Goal: Browse casually: Explore the website without a specific task or goal

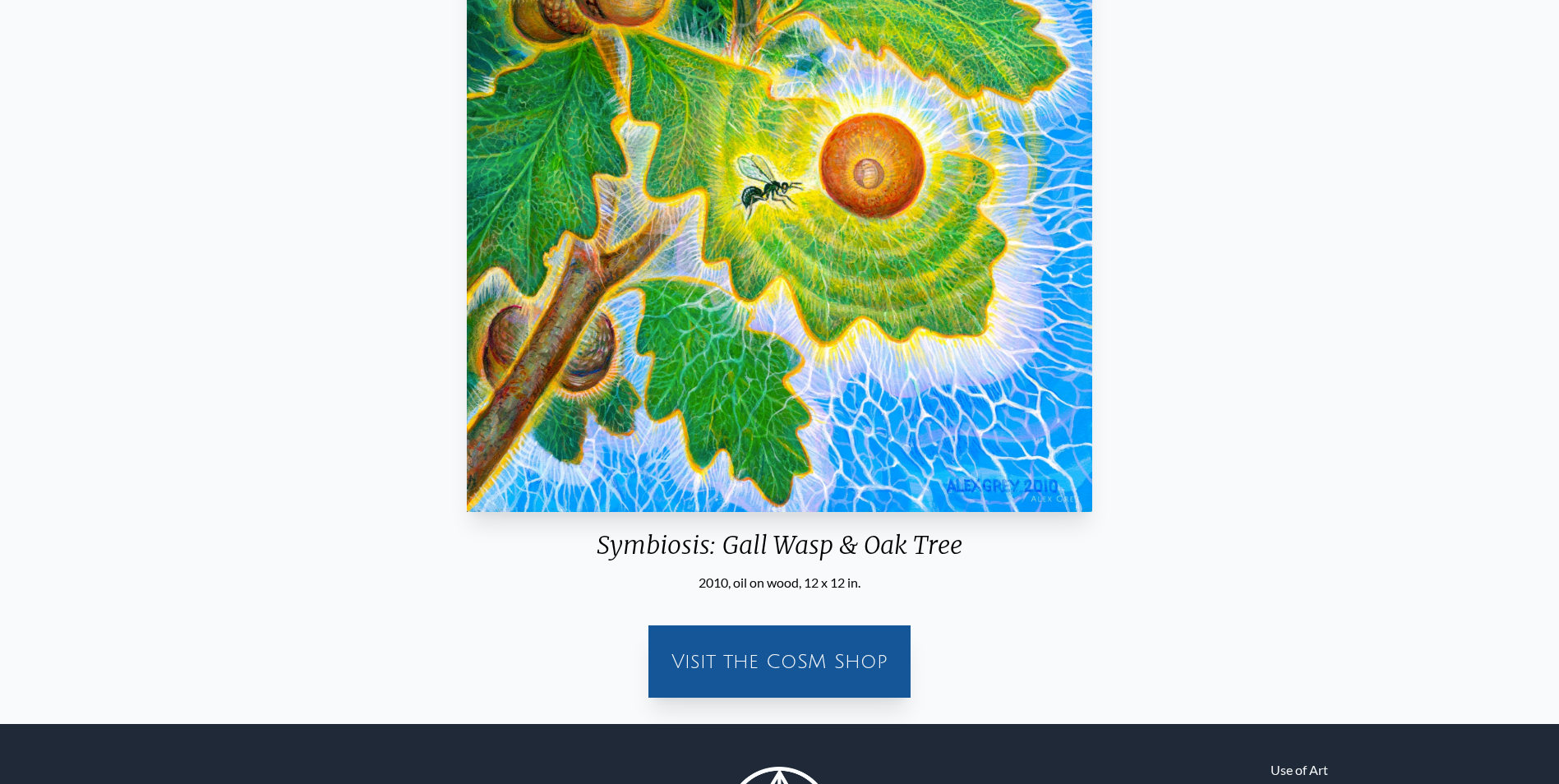
scroll to position [328, 0]
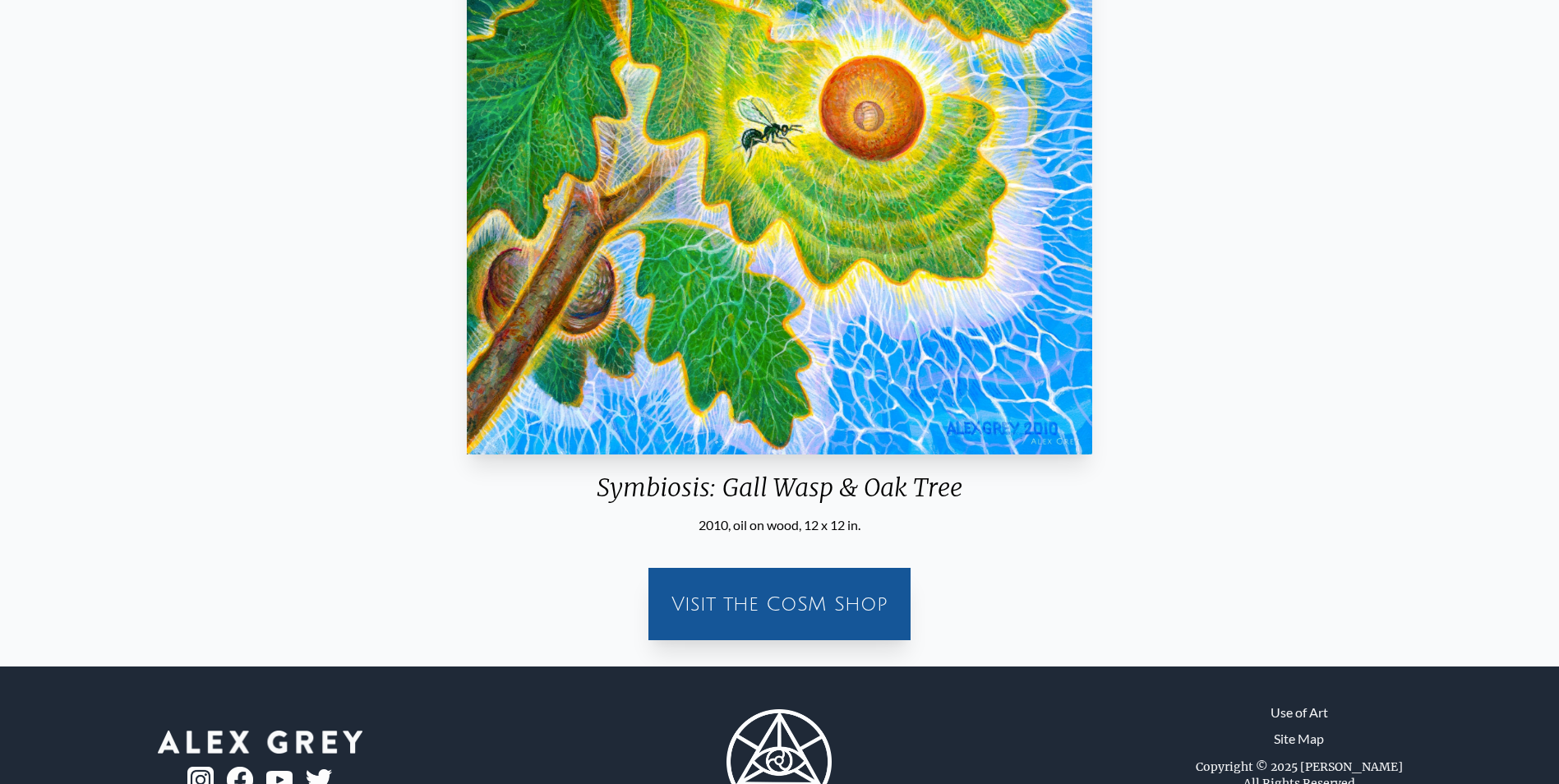
click at [753, 603] on div "Visit the CoSM Shop" at bounding box center [779, 604] width 242 height 53
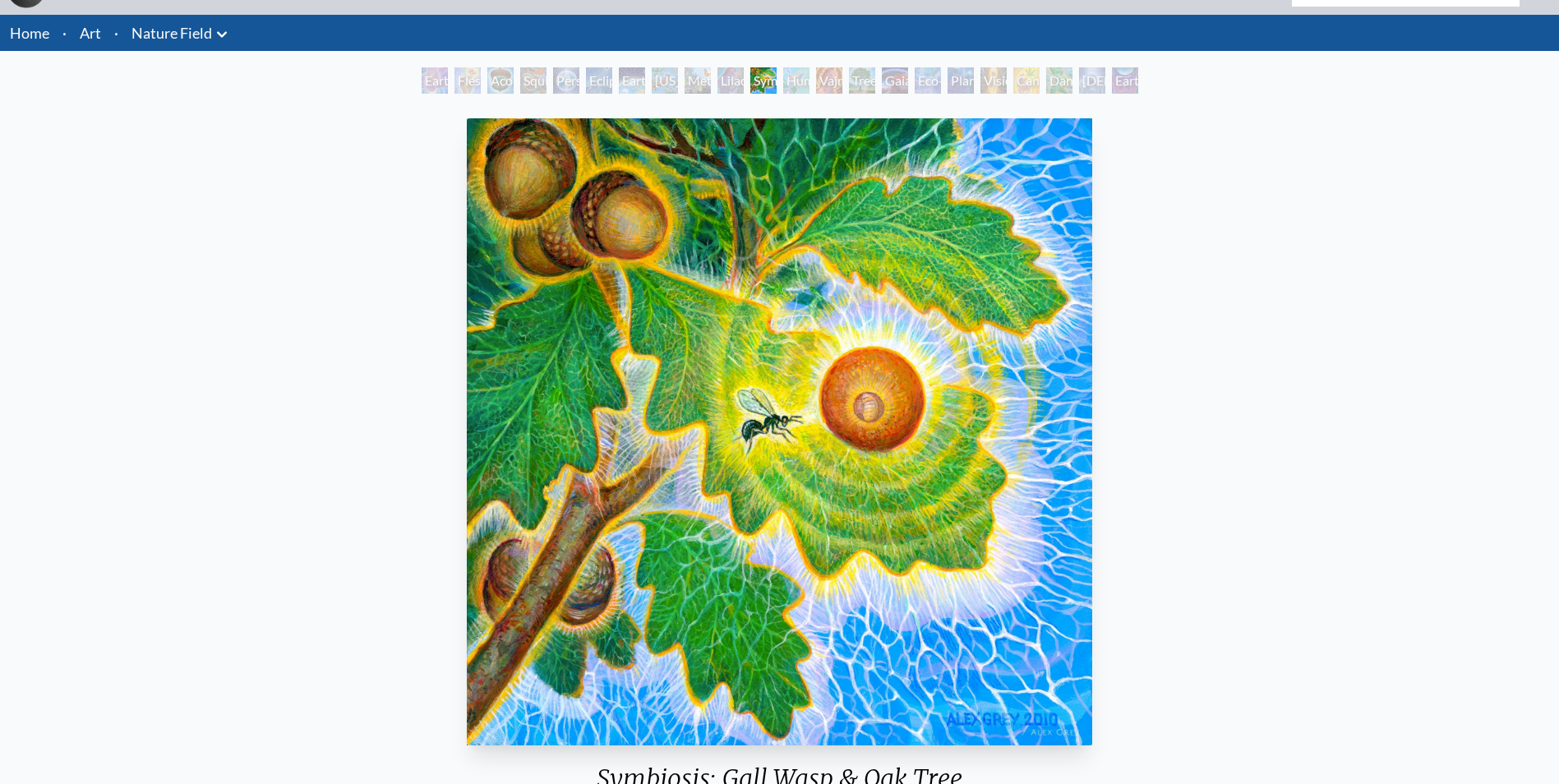
scroll to position [0, 0]
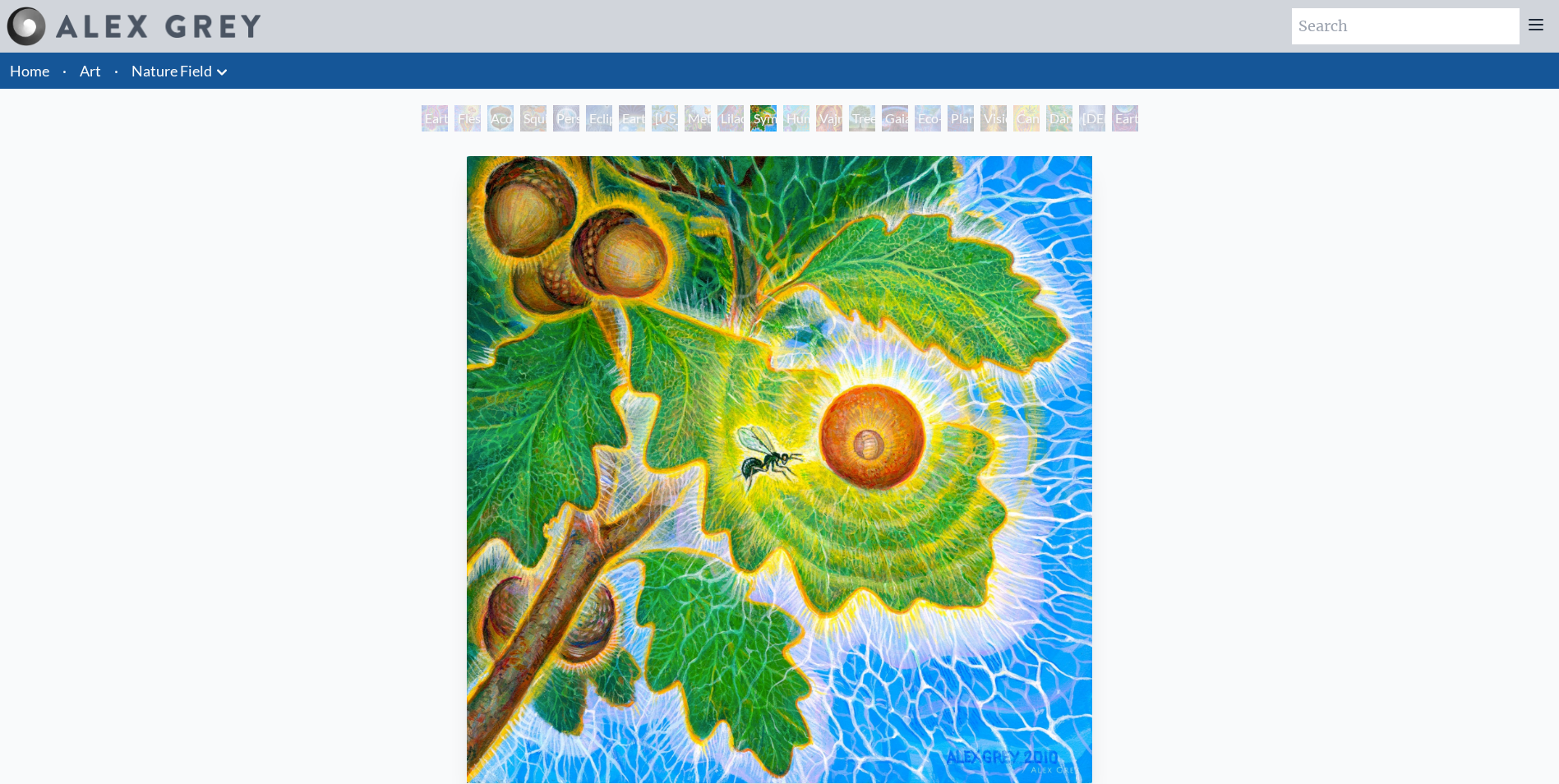
click at [448, 122] on div "Earth Witness" at bounding box center [434, 118] width 27 height 27
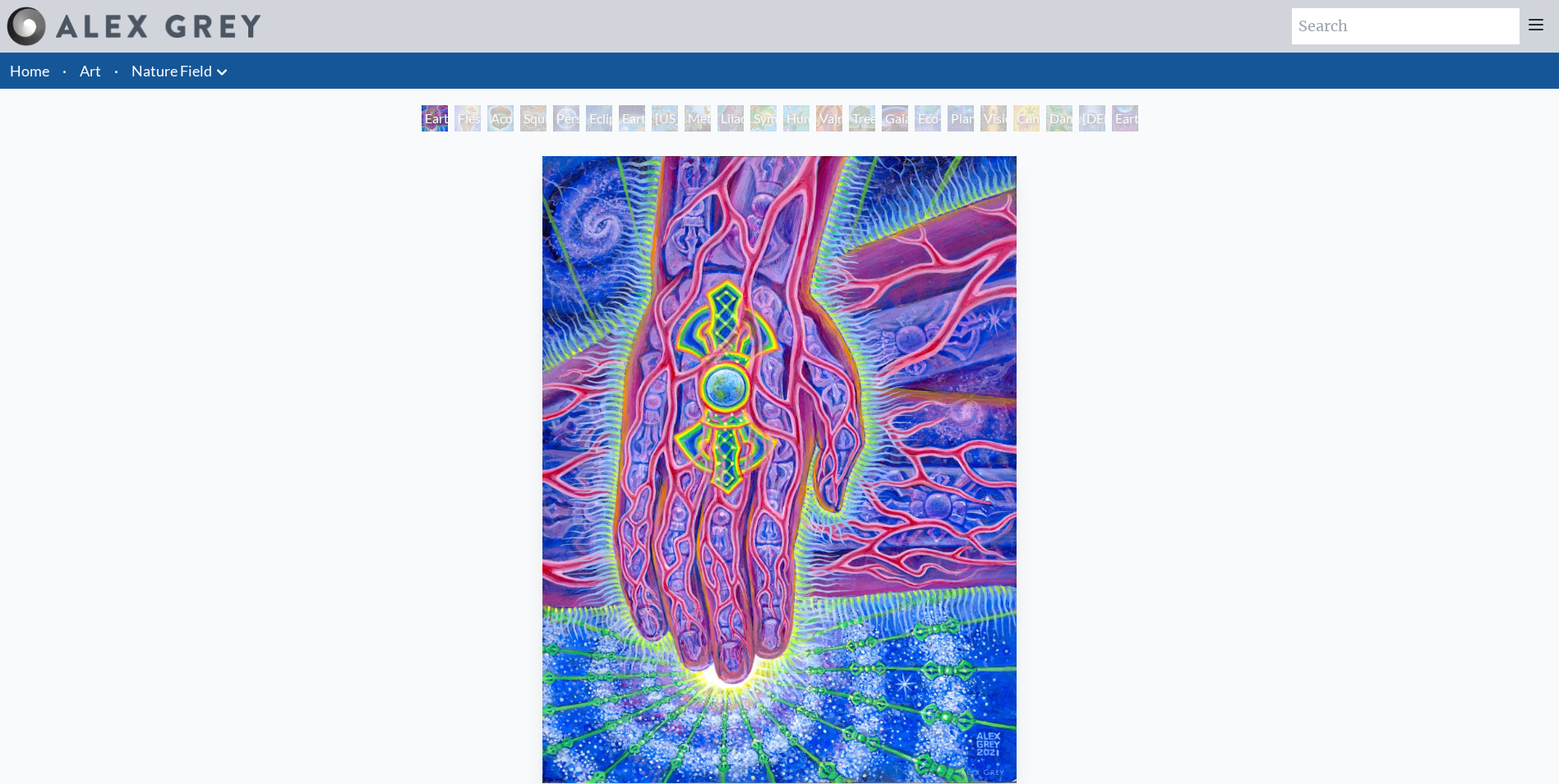
click at [492, 122] on div "Acorn Dream" at bounding box center [500, 118] width 27 height 27
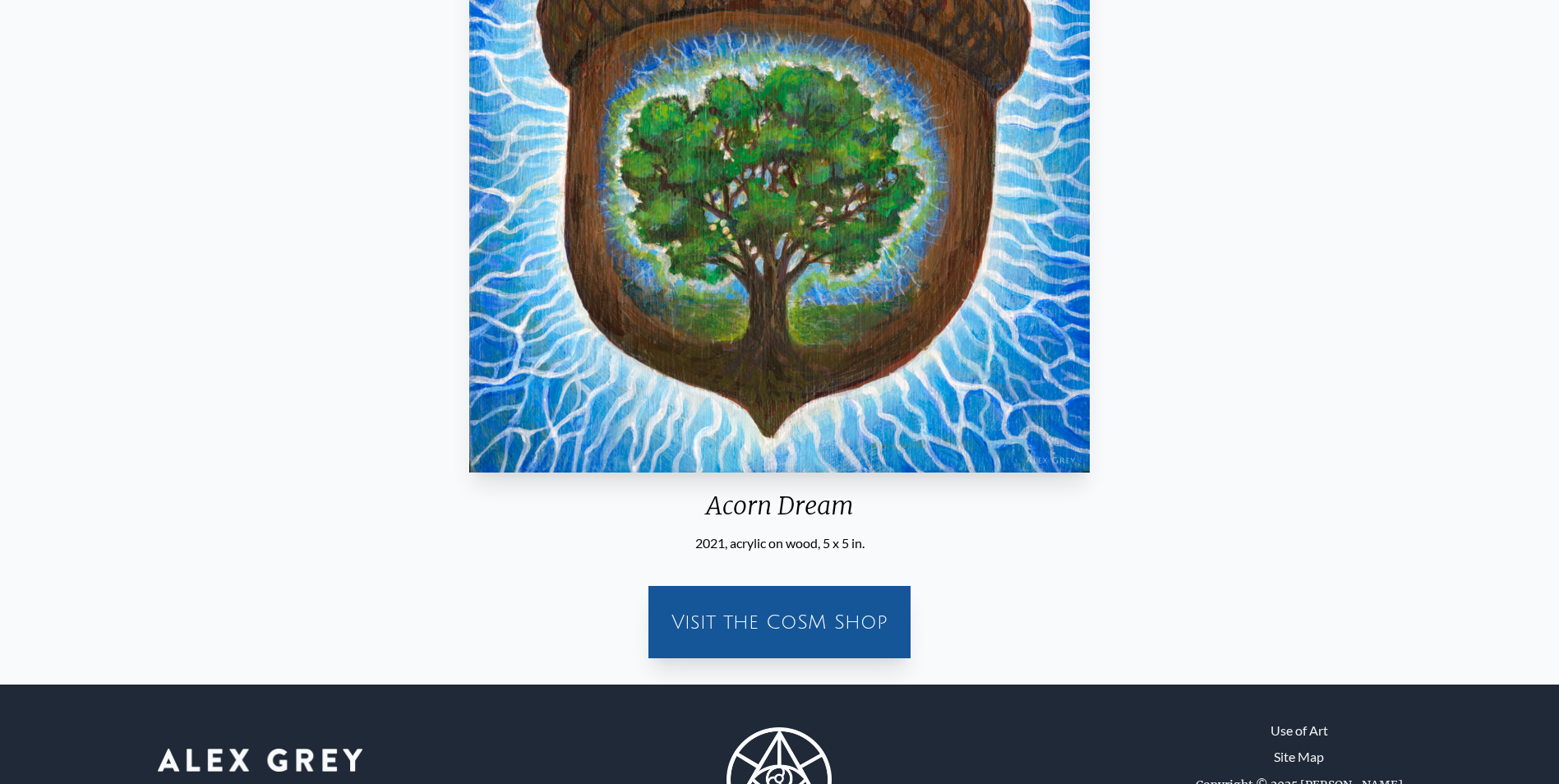
scroll to position [402, 0]
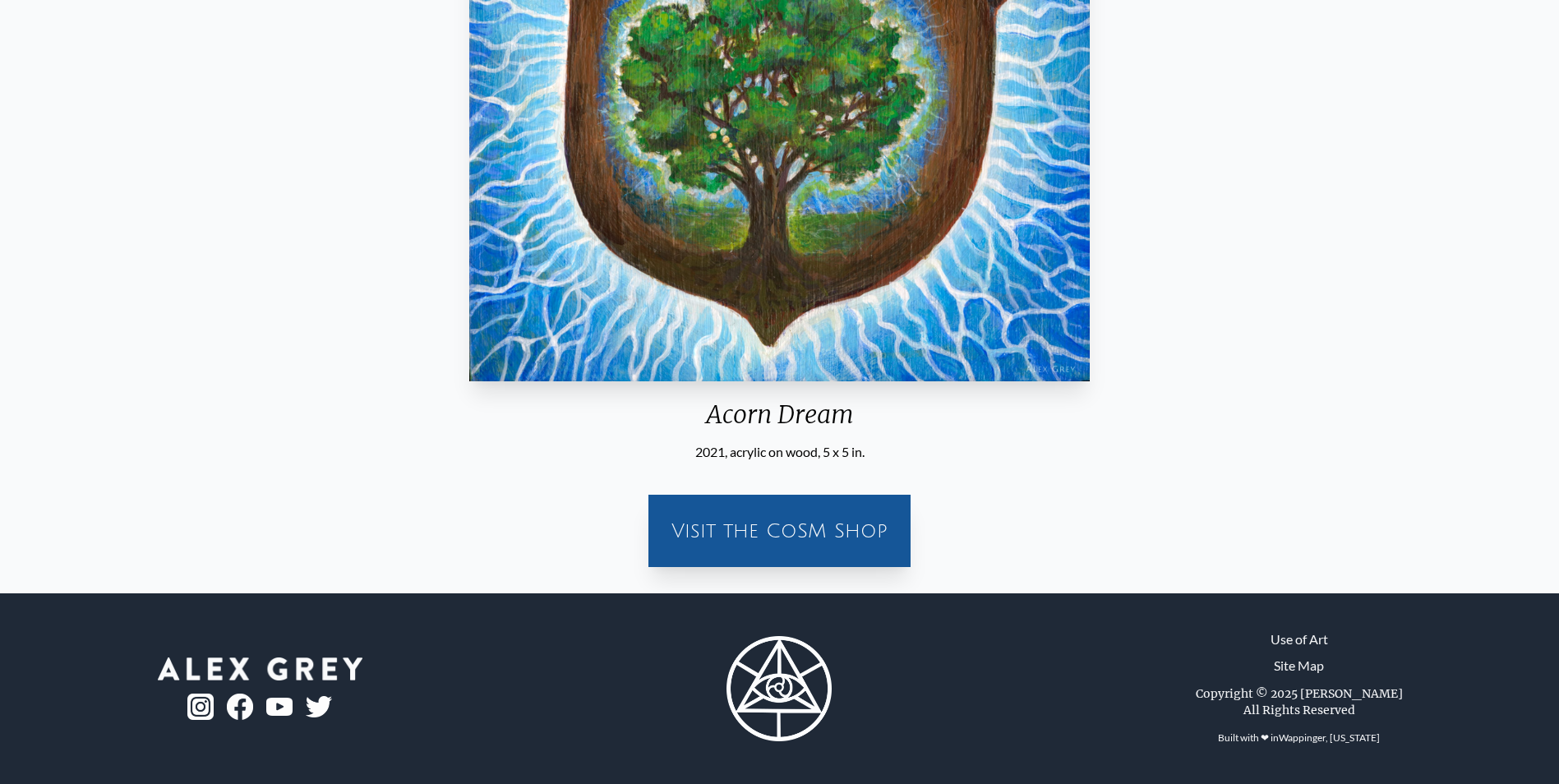
click at [741, 532] on div "Visit the CoSM Shop" at bounding box center [779, 531] width 242 height 53
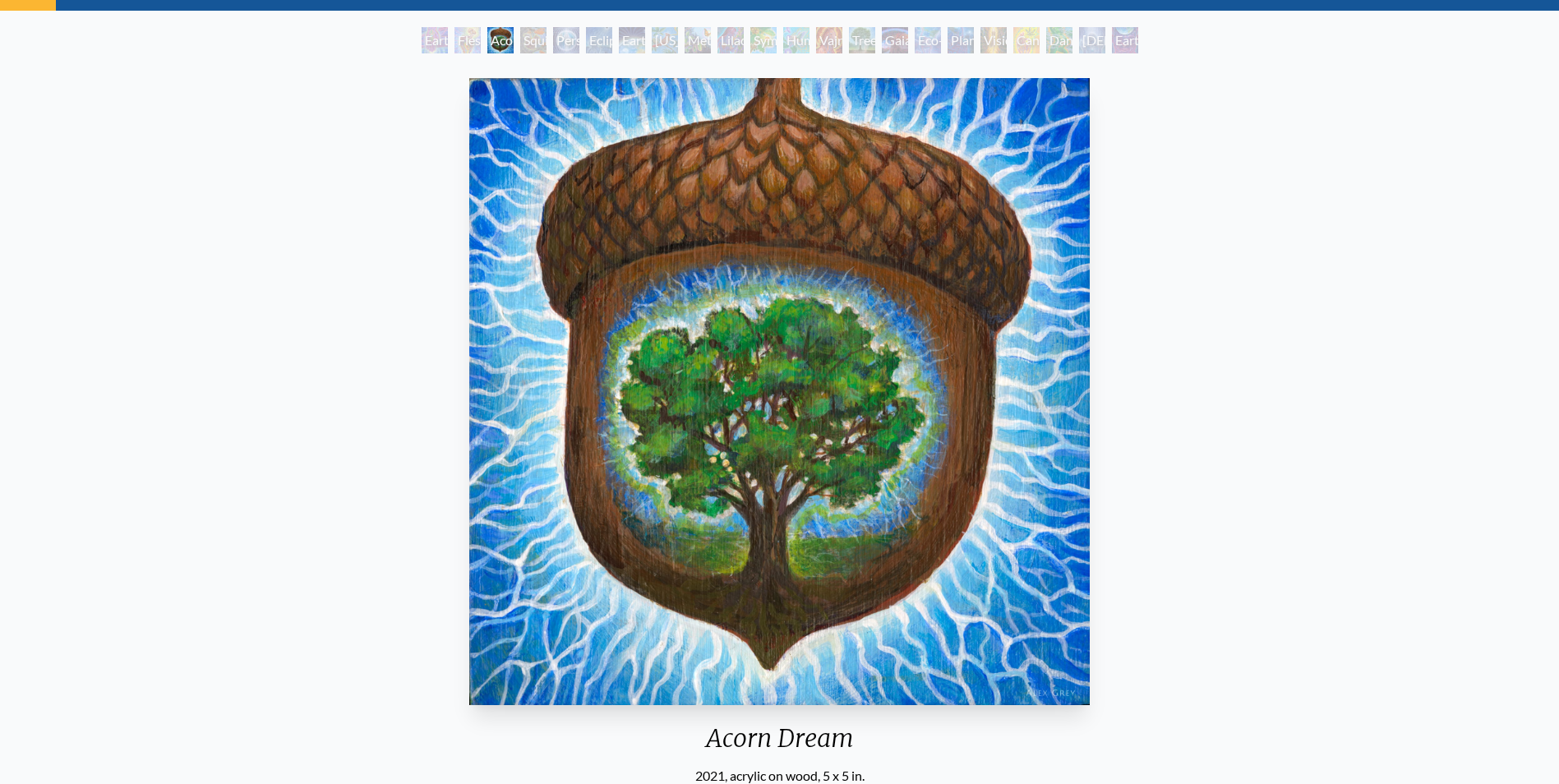
scroll to position [74, 0]
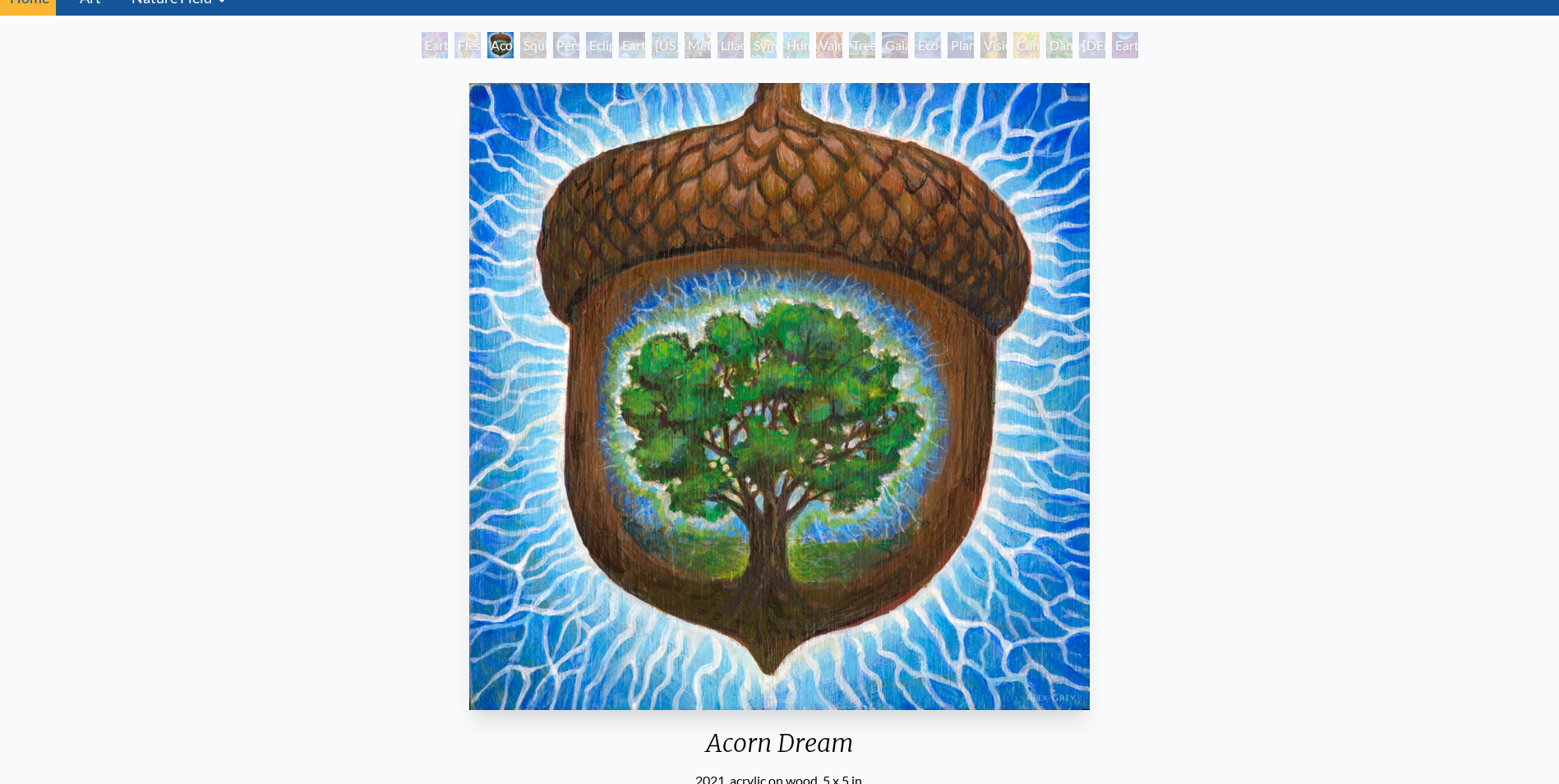
click at [553, 47] on div "Person Planet" at bounding box center [566, 44] width 27 height 27
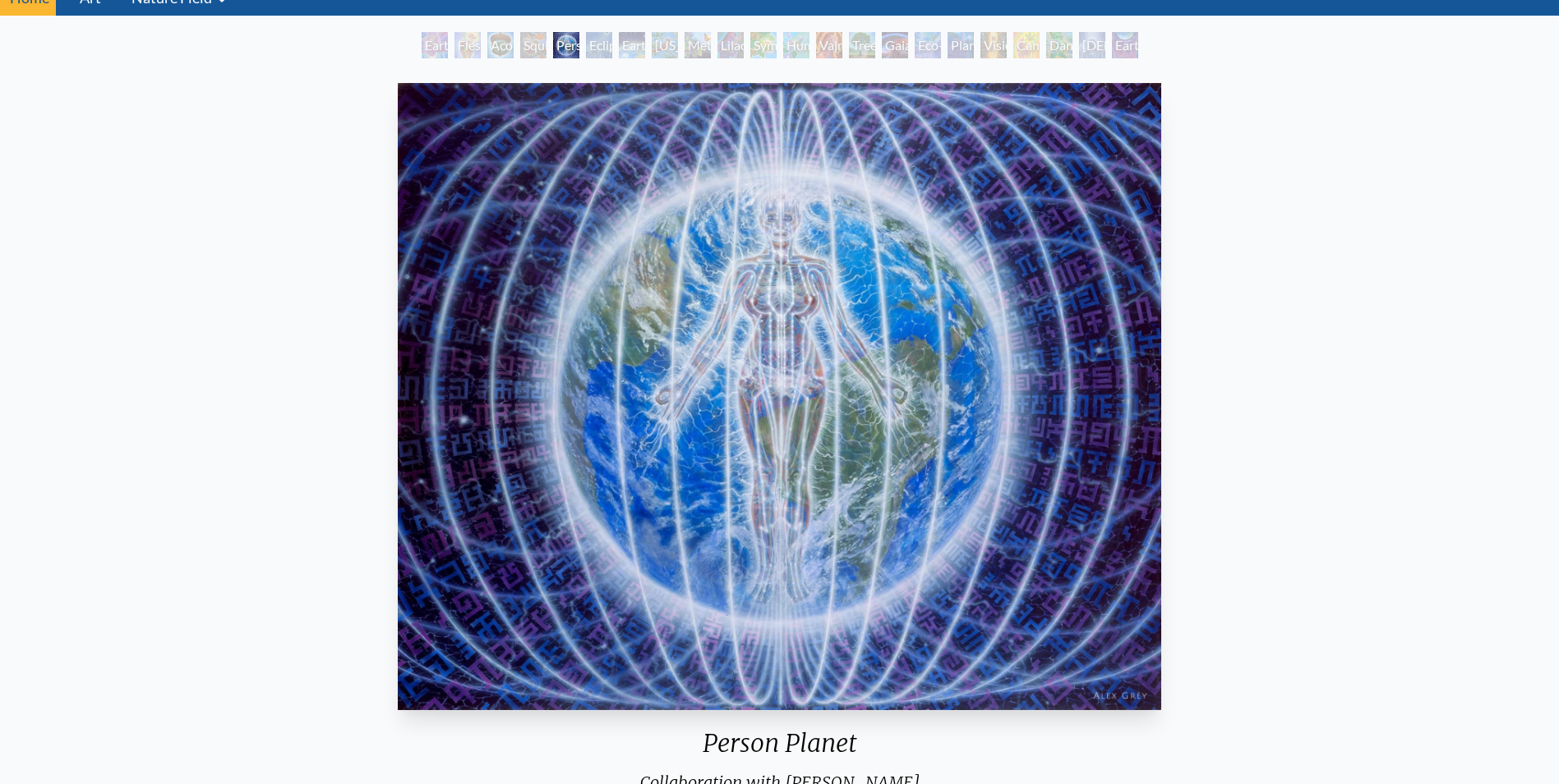
click at [619, 45] on div "Earth Energies" at bounding box center [632, 44] width 27 height 27
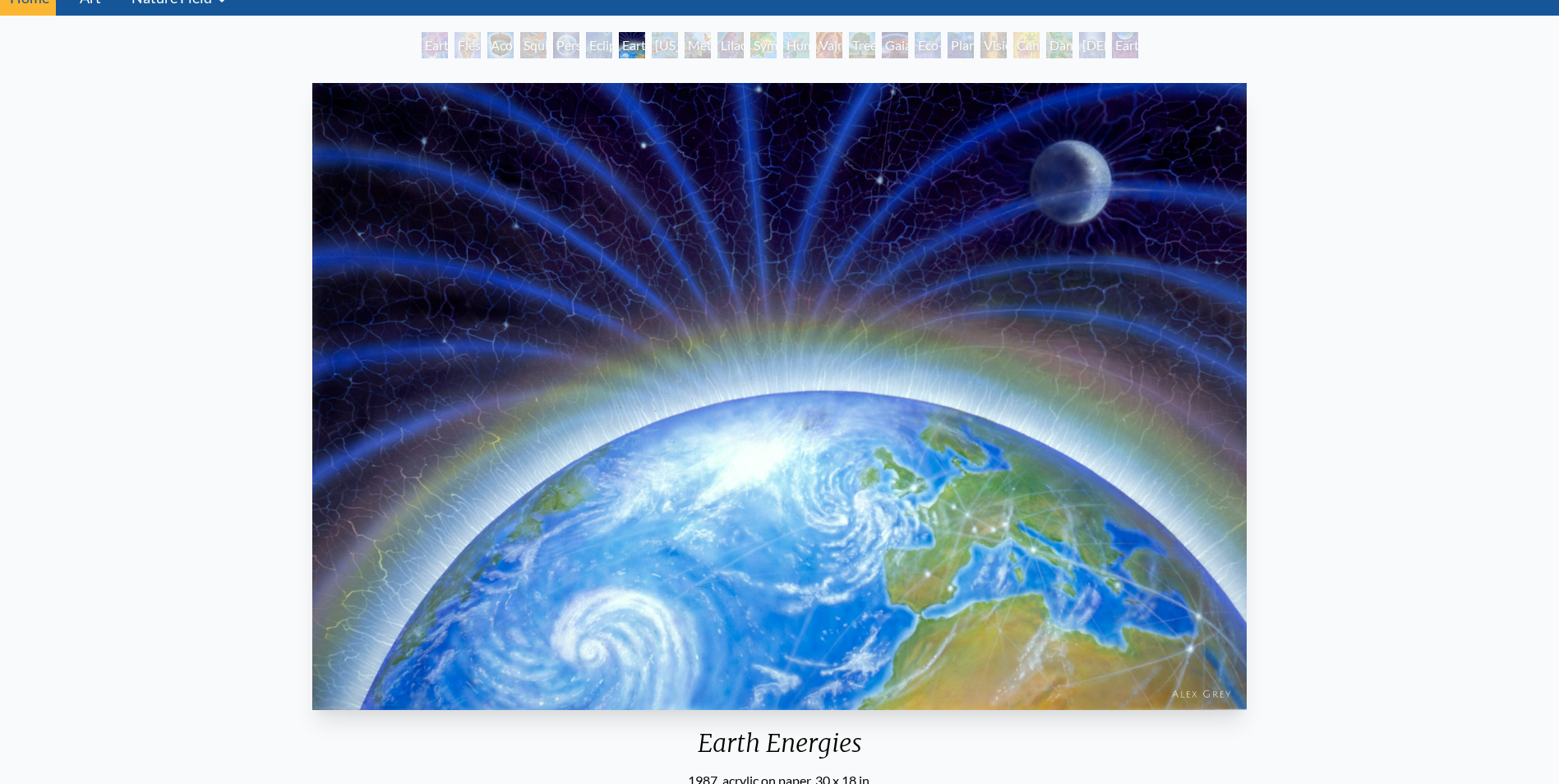
click at [688, 49] on div "Metamorphosis" at bounding box center [697, 44] width 27 height 27
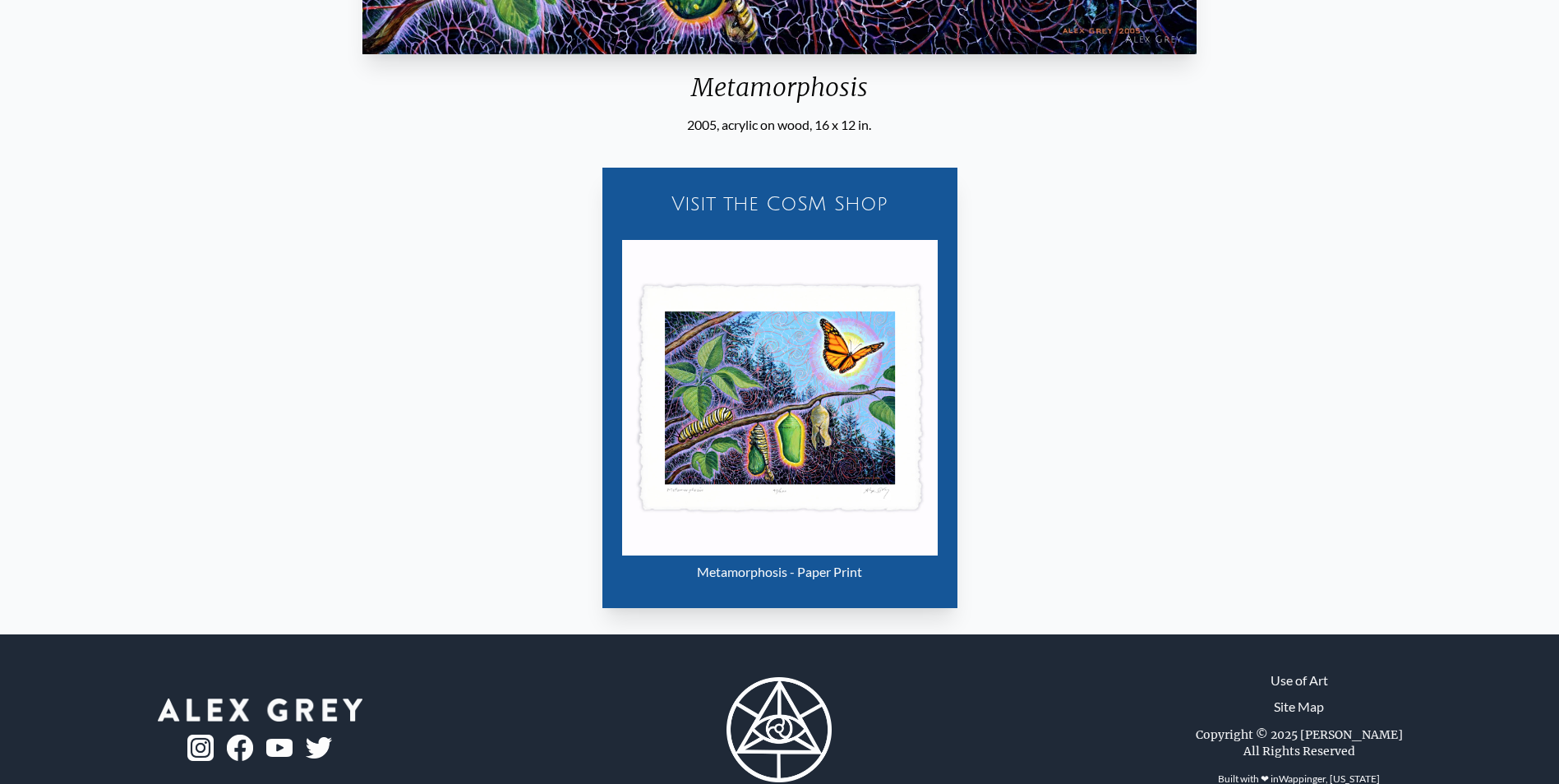
scroll to position [730, 0]
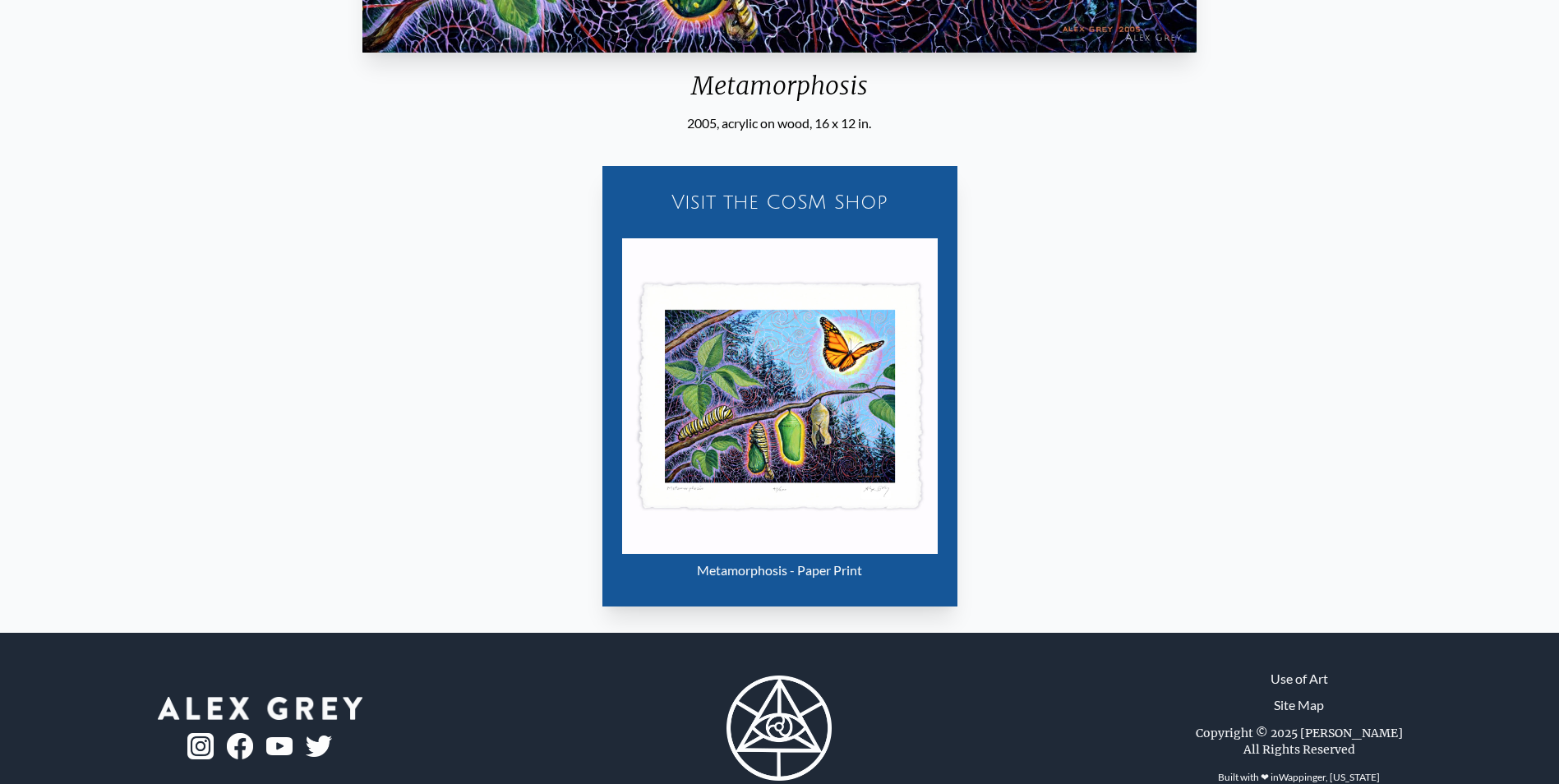
click at [833, 407] on img "9 / 22" at bounding box center [779, 396] width 316 height 315
